Goal: Task Accomplishment & Management: Manage account settings

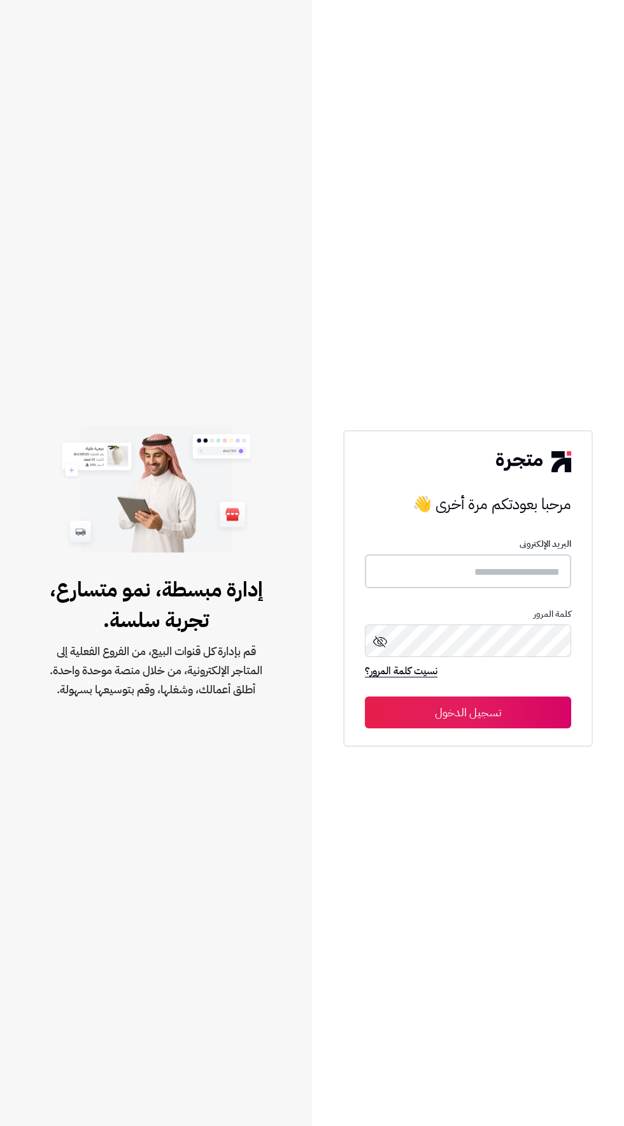
click at [423, 588] on input "text" at bounding box center [468, 571] width 206 height 34
type input "**********"
click at [365, 696] on button "تسجيل الدخول" at bounding box center [468, 712] width 206 height 32
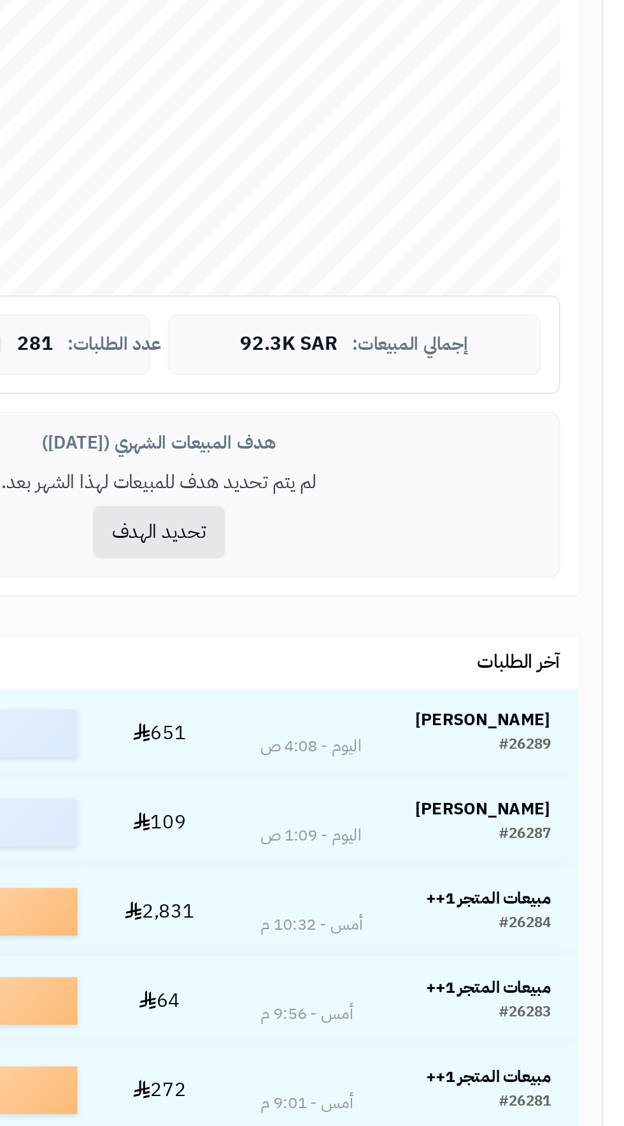
scroll to position [196, 0]
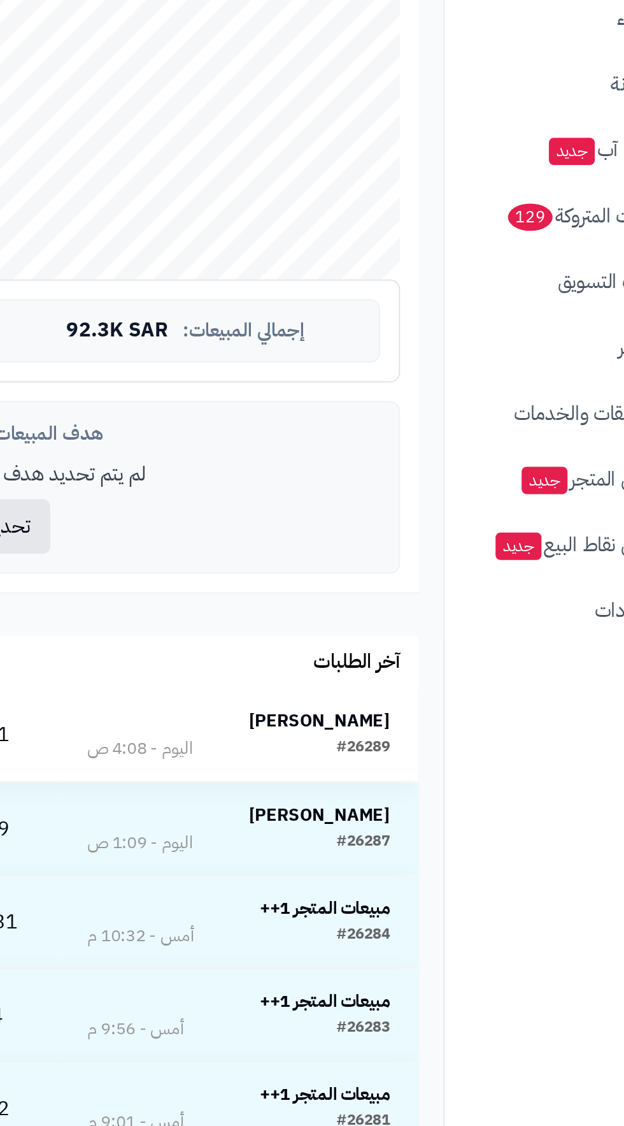
click at [415, 628] on td "[PERSON_NAME] #26289 [DATE] - 4:08 ص" at bounding box center [369, 649] width 185 height 47
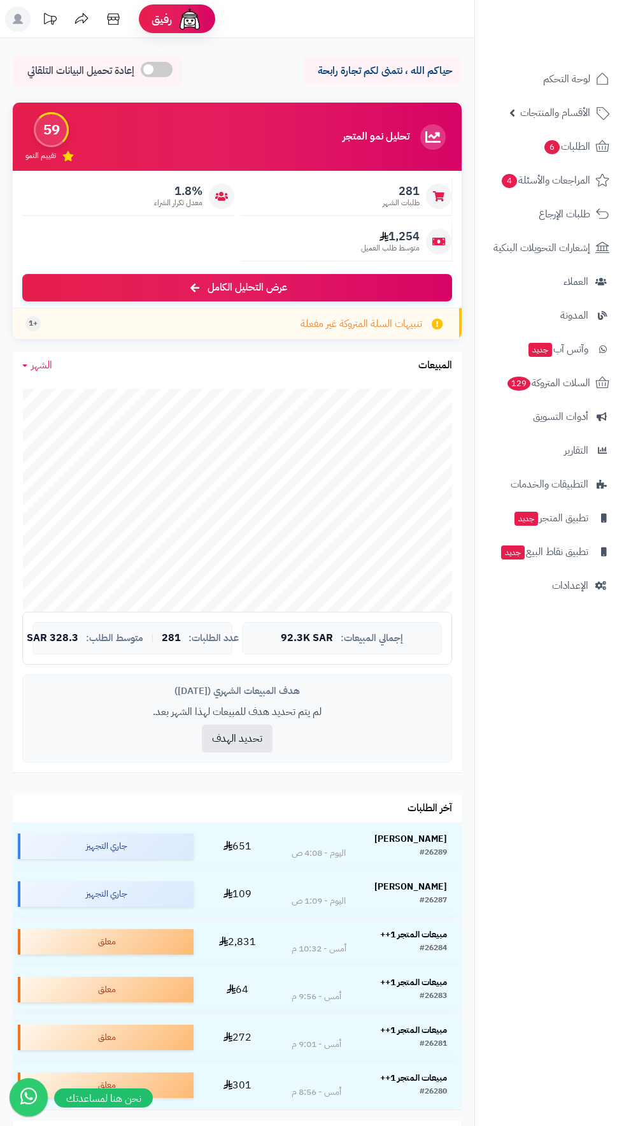
scroll to position [196, 0]
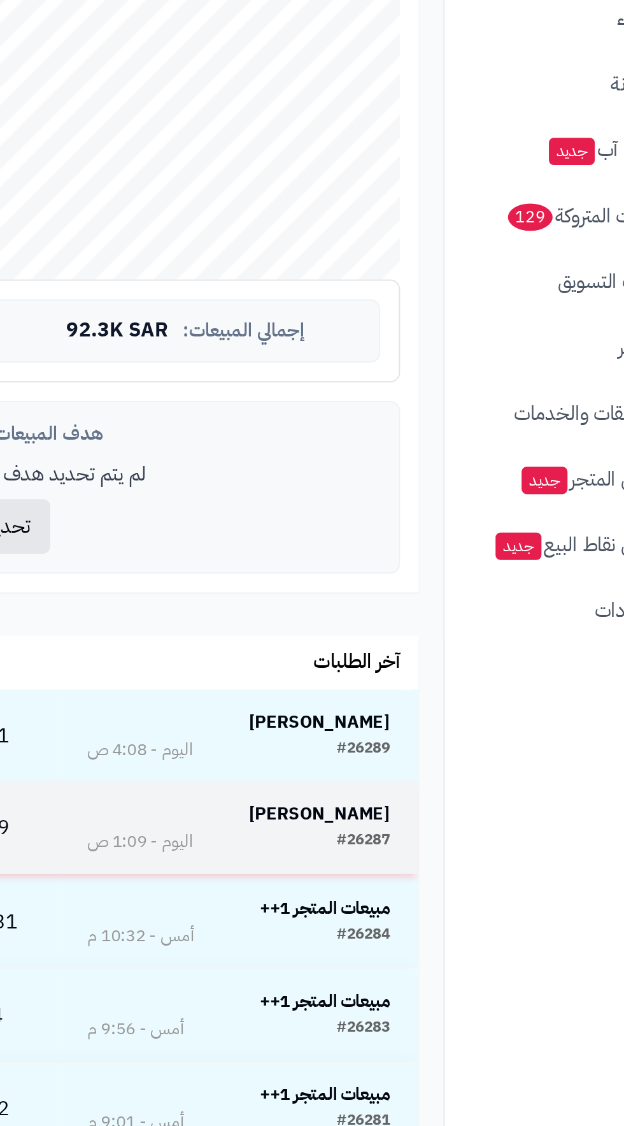
click at [405, 690] on strong "[PERSON_NAME]" at bounding box center [411, 689] width 73 height 13
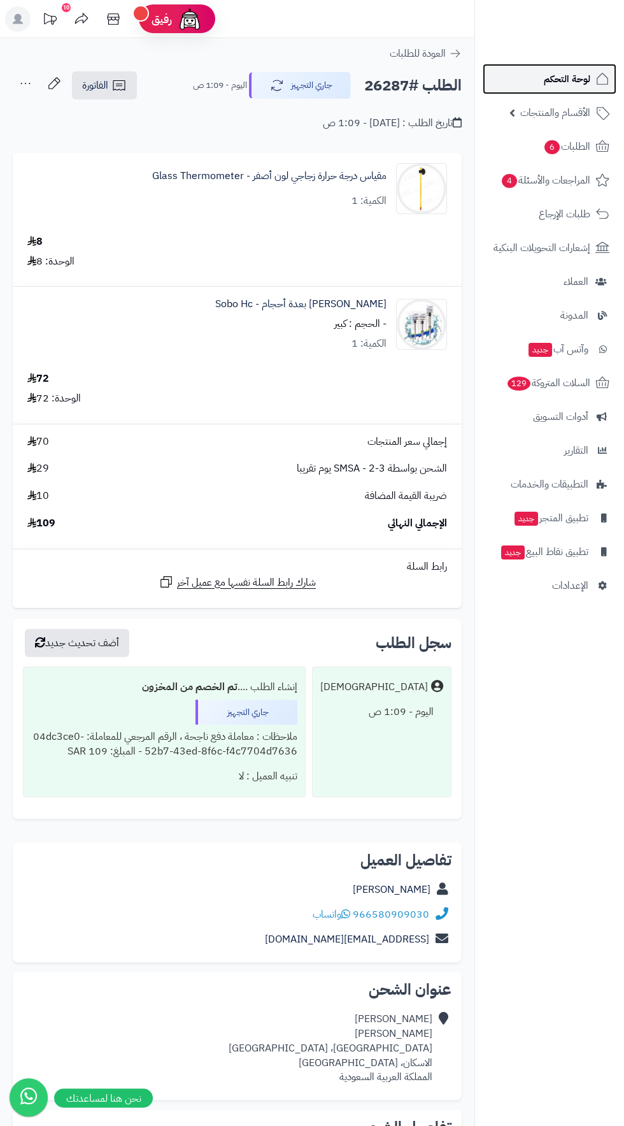
click at [562, 78] on span "لوحة التحكم" at bounding box center [567, 79] width 47 height 18
